Goal: Task Accomplishment & Management: Use online tool/utility

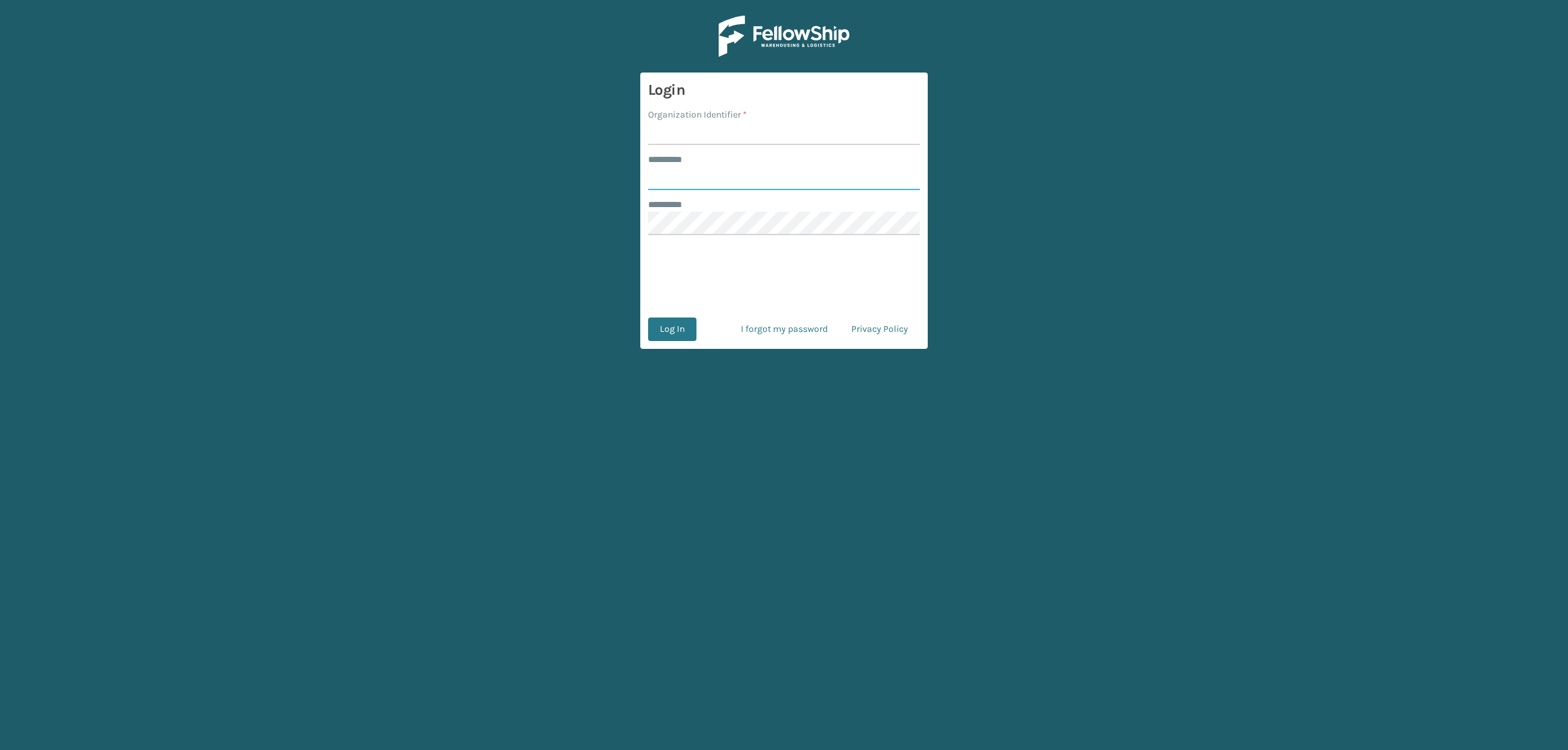
type input "**********"
click at [738, 130] on input "Organization Identifier *" at bounding box center [783, 132] width 271 height 23
type input "superadminorganization"
click at [680, 329] on button "Log In" at bounding box center [671, 329] width 48 height 23
type input "**********"
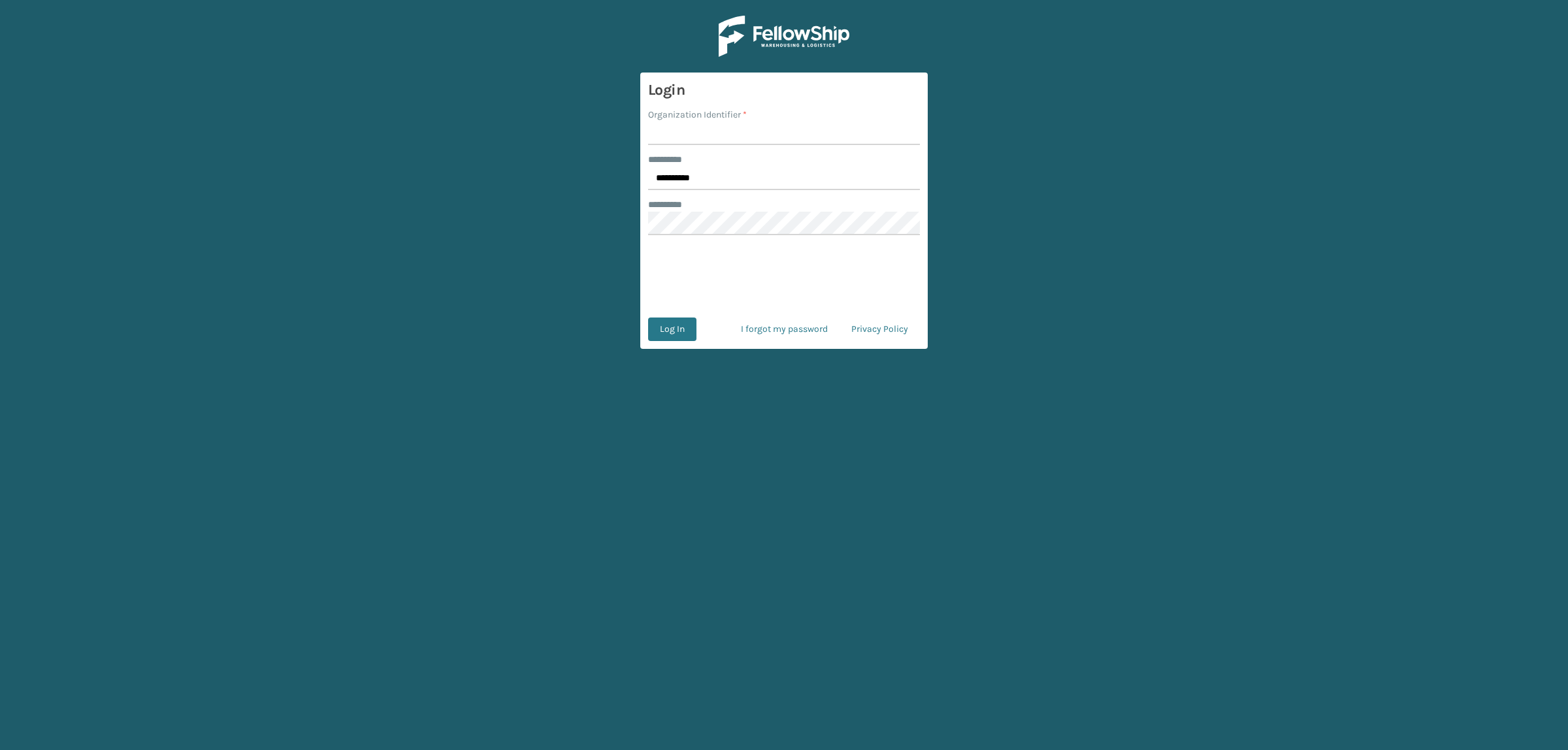
click at [731, 139] on input "Organization Identifier *" at bounding box center [783, 132] width 271 height 23
type input "superadminorganization"
click at [692, 327] on button "Log In" at bounding box center [671, 329] width 48 height 23
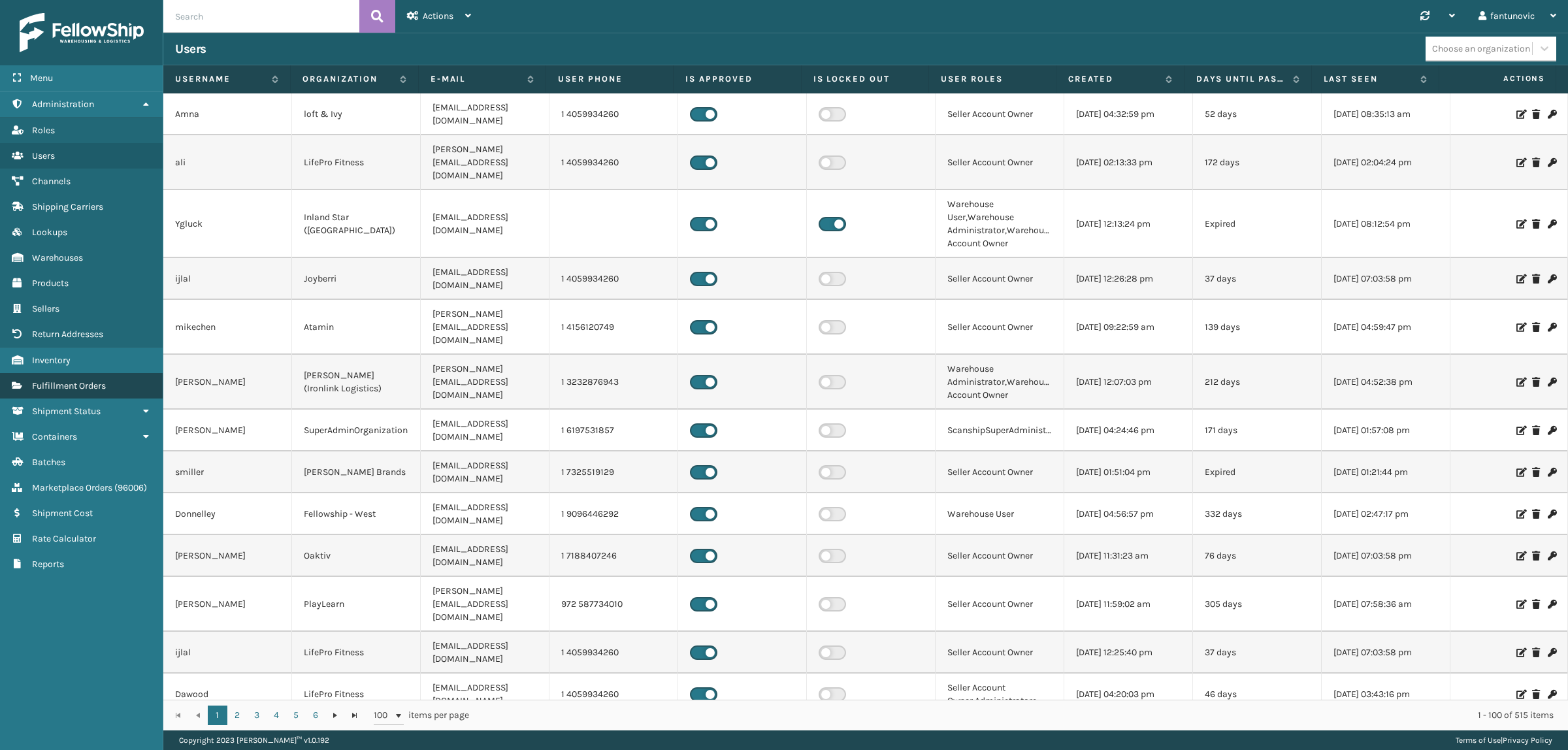
click at [81, 373] on link "Fulfillment Orders" at bounding box center [81, 385] width 162 height 25
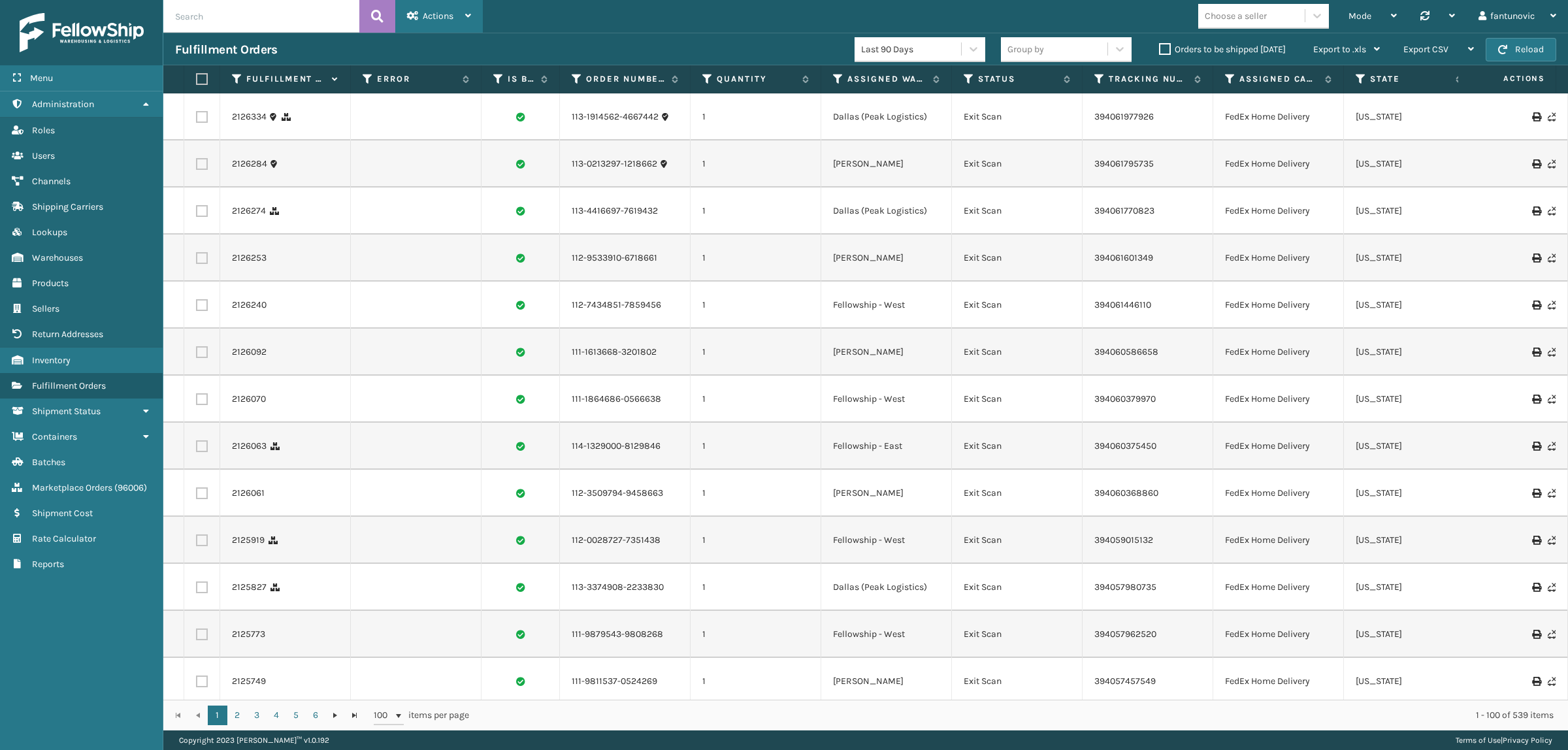
click at [438, 17] on span "Actions" at bounding box center [438, 16] width 31 height 11
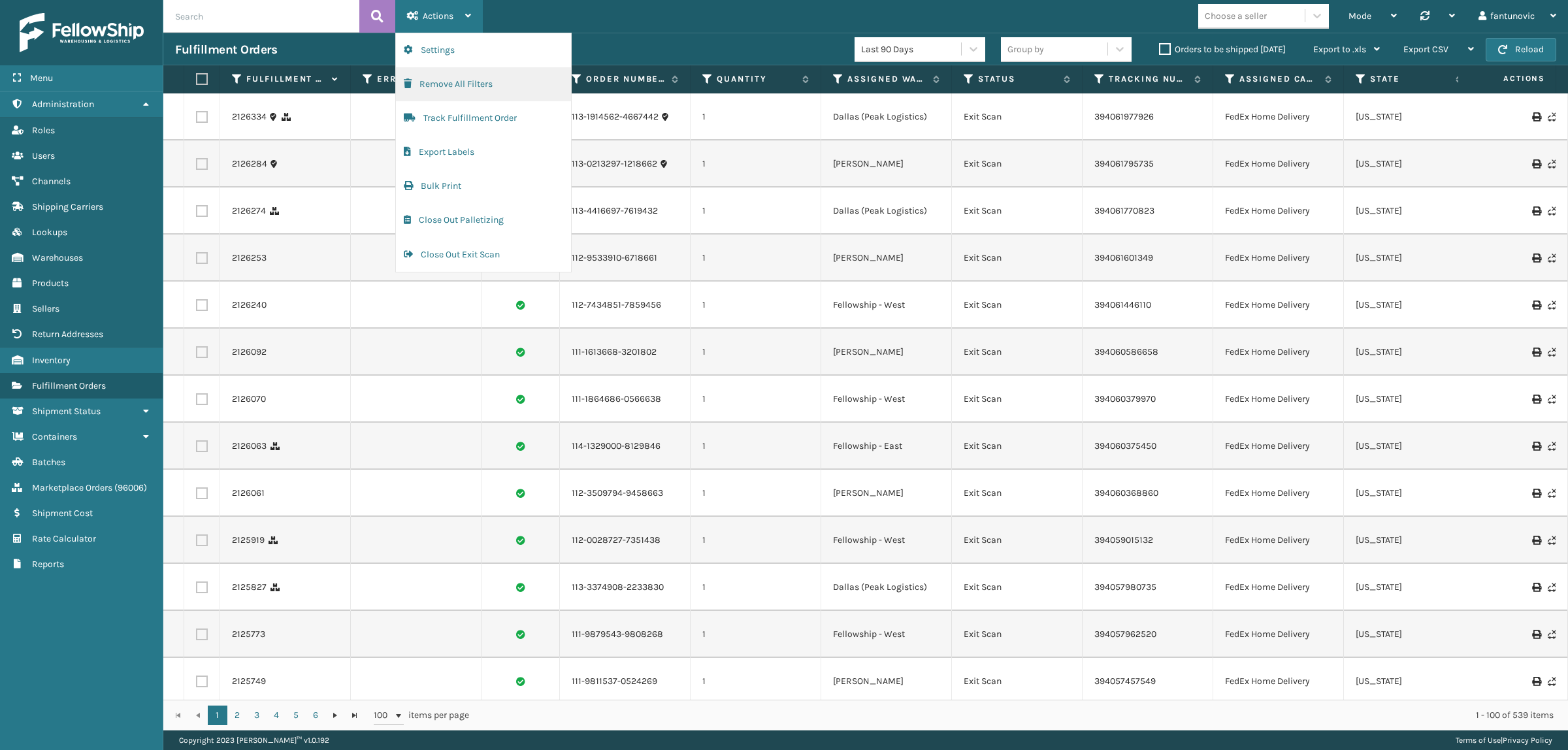
click at [462, 91] on button "Remove All Filters" at bounding box center [484, 84] width 175 height 34
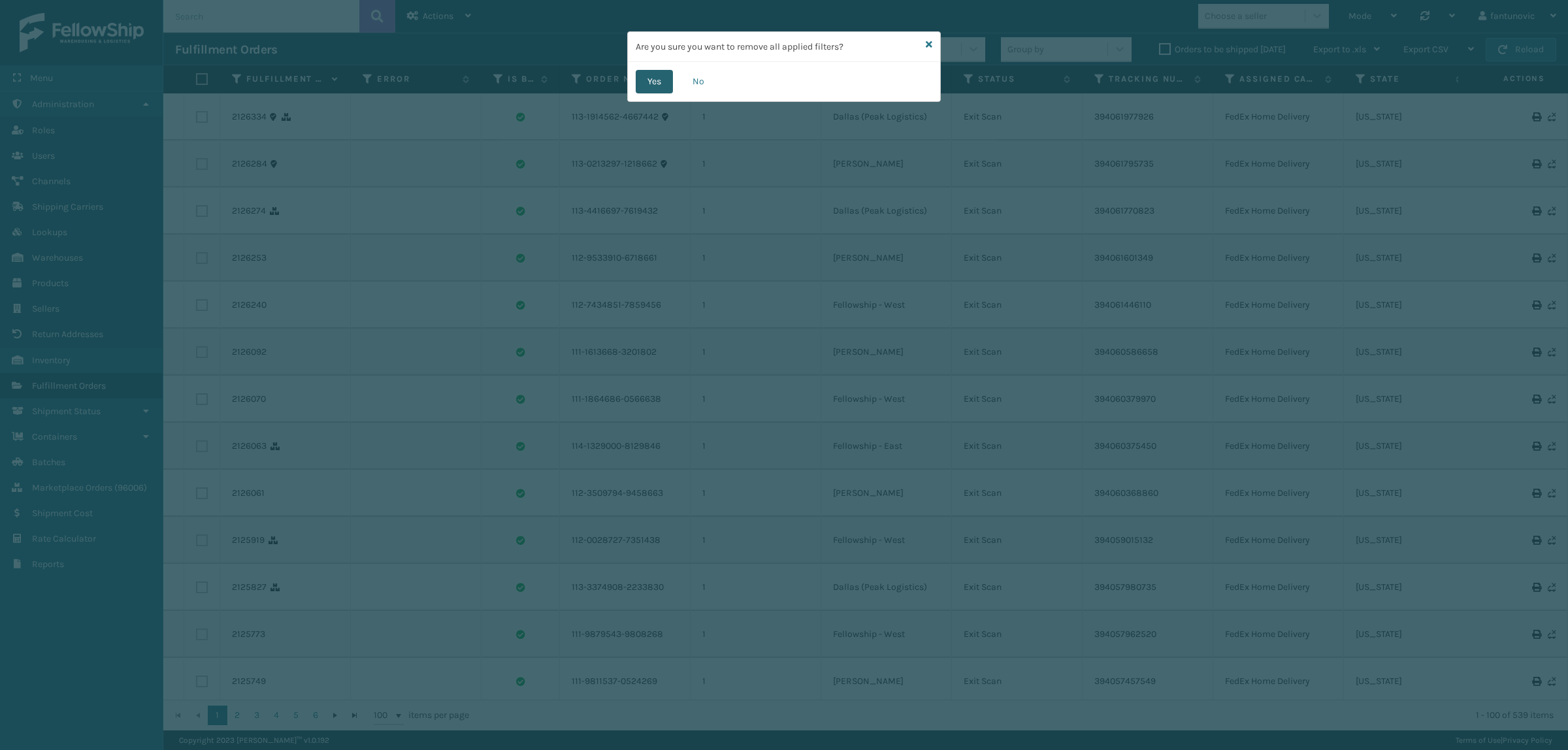
click at [652, 82] on button "Yes" at bounding box center [654, 81] width 38 height 23
